Goal: Task Accomplishment & Management: Manage account settings

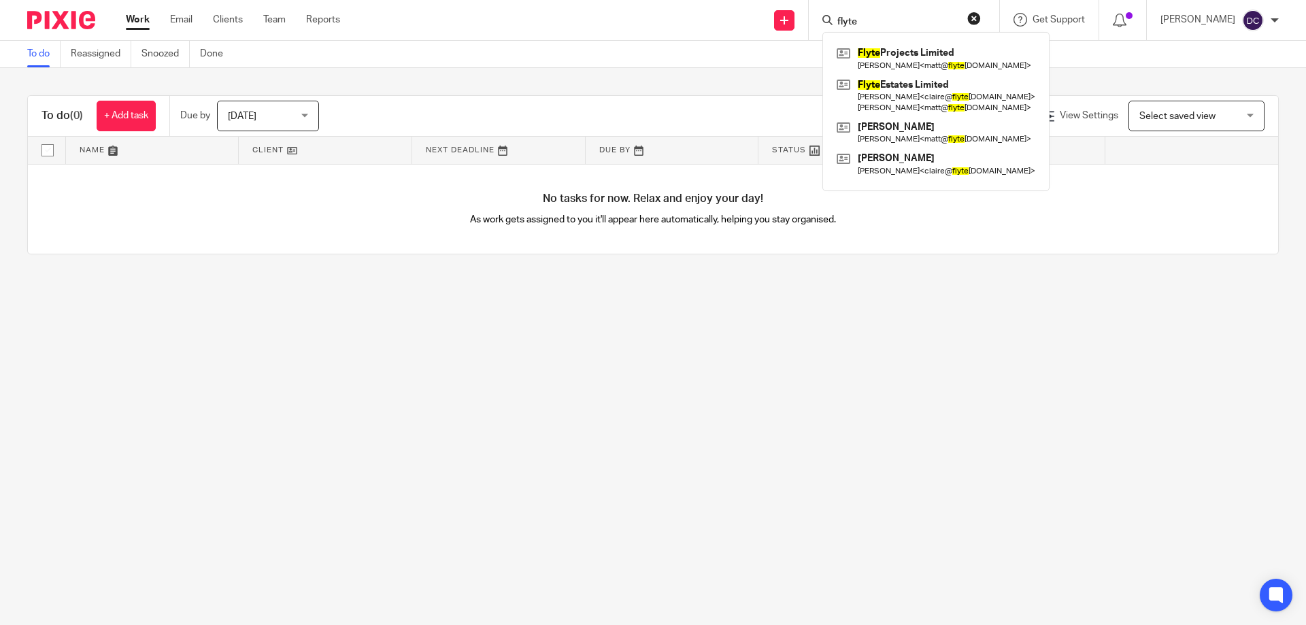
drag, startPoint x: 836, startPoint y: 23, endPoint x: 780, endPoint y: 24, distance: 55.8
click at [780, 24] on div "Send new email Create task Add client Request signature flyte Flyte Projects Li…" at bounding box center [832, 20] width 945 height 40
type input "flyt"
click at [927, 59] on link at bounding box center [933, 58] width 201 height 31
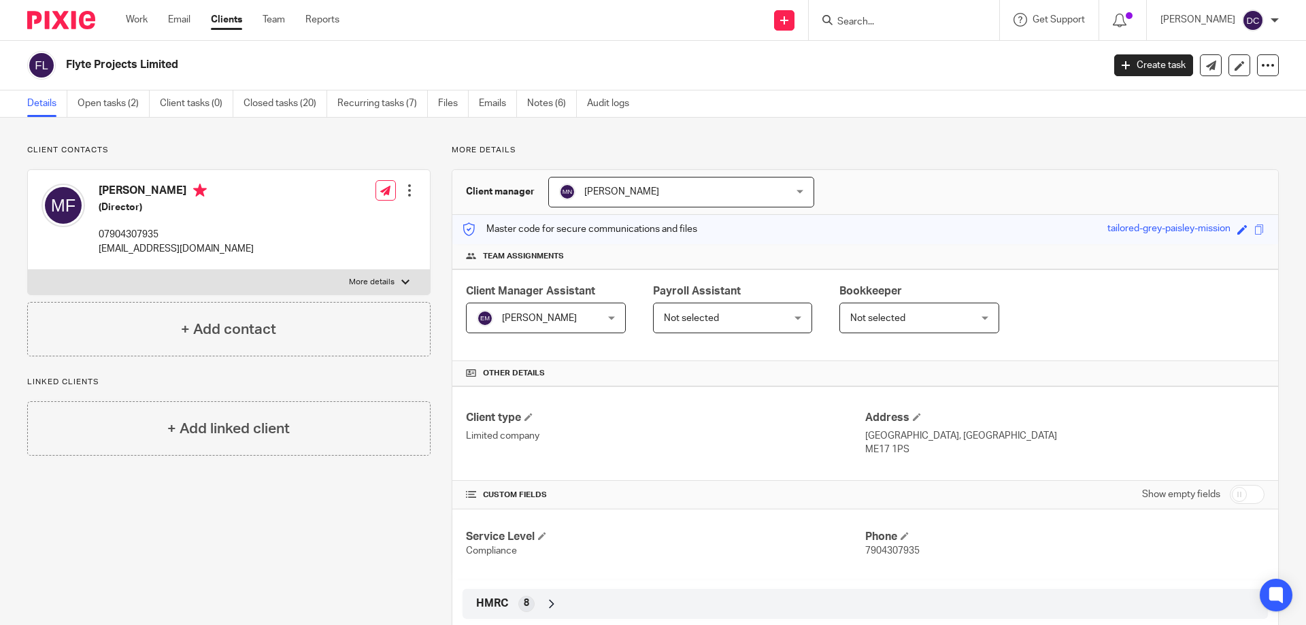
click at [116, 99] on link "Open tasks (2)" at bounding box center [114, 103] width 72 height 27
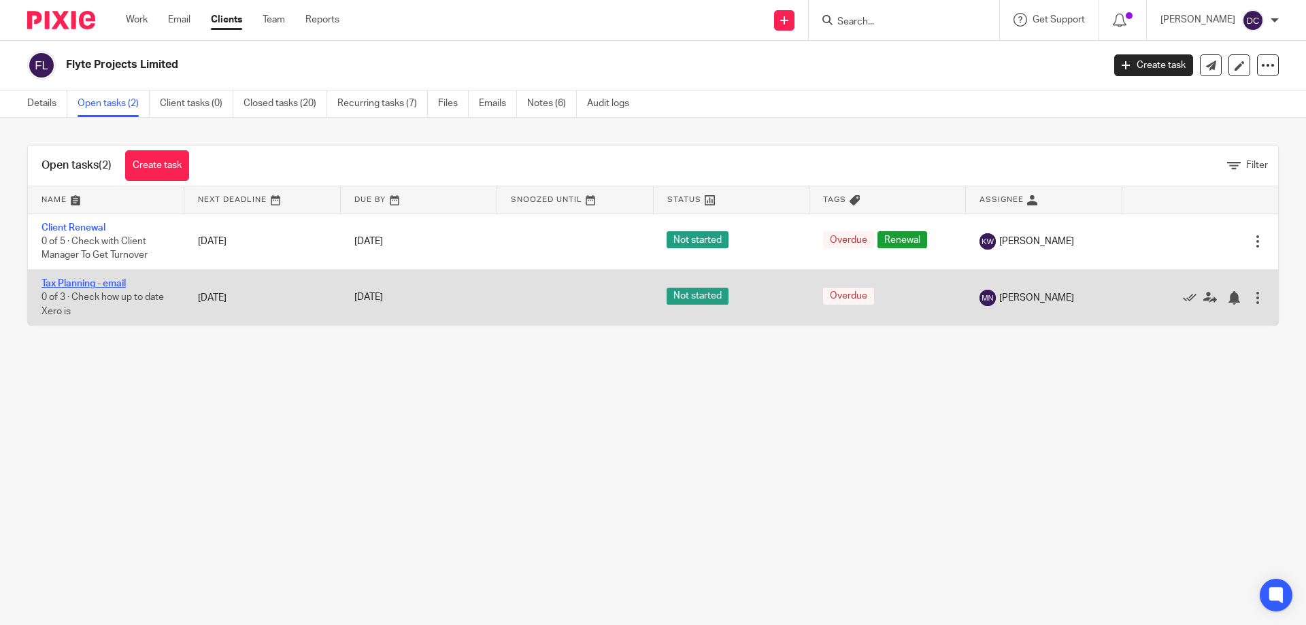
click at [122, 282] on link "Tax Planning - email" at bounding box center [83, 284] width 84 height 10
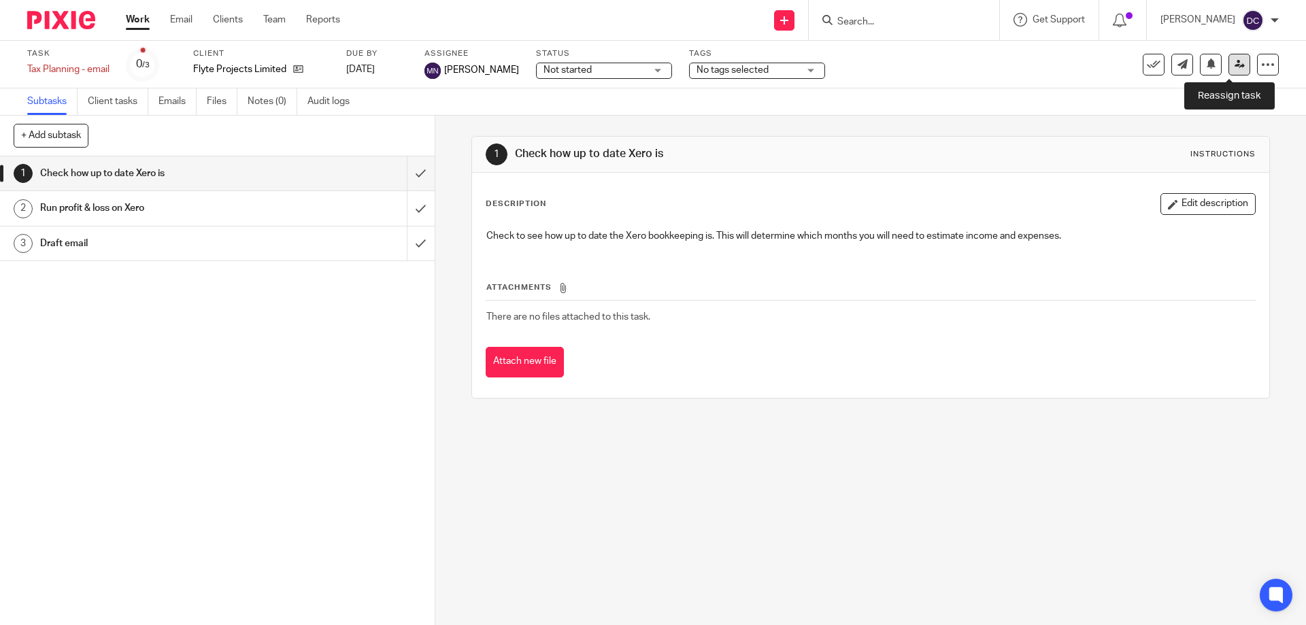
click at [1234, 58] on link at bounding box center [1239, 65] width 22 height 22
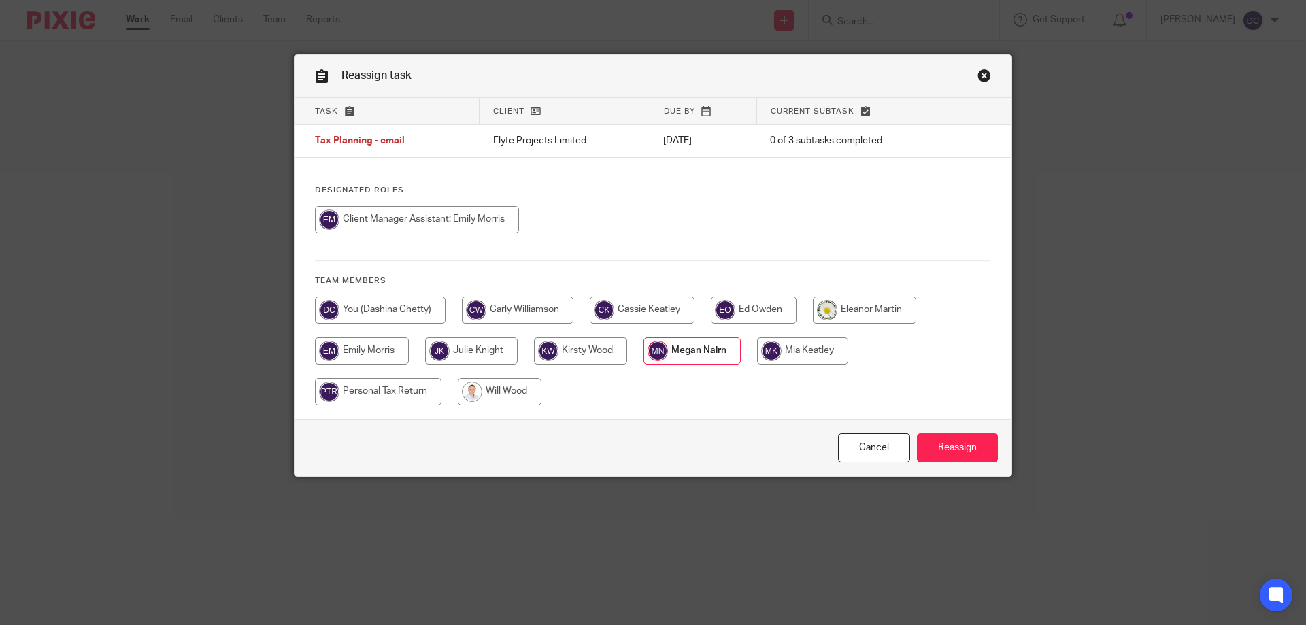
click at [724, 358] on input "radio" at bounding box center [691, 350] width 97 height 27
click at [971, 456] on input "Reassign" at bounding box center [957, 447] width 81 height 29
